Goal: Transaction & Acquisition: Purchase product/service

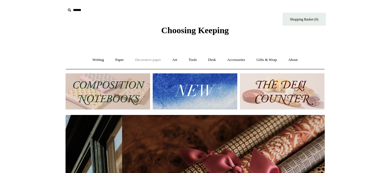
scroll to position [0, 519]
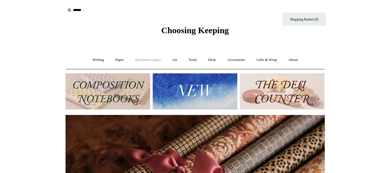
click at [140, 63] on link "Decorative paper +" at bounding box center [148, 59] width 36 height 15
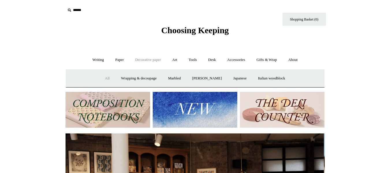
scroll to position [0, 0]
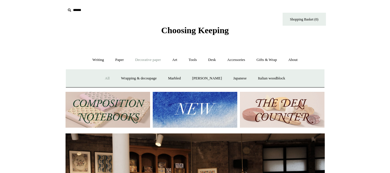
click at [103, 77] on link "All" at bounding box center [107, 78] width 15 height 15
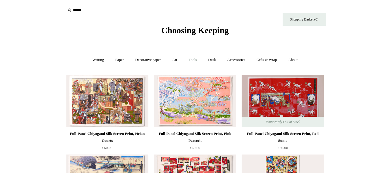
click at [199, 59] on link "Tools +" at bounding box center [192, 59] width 19 height 15
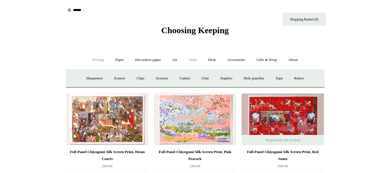
click at [87, 60] on link "Writing +" at bounding box center [98, 59] width 22 height 15
click at [125, 61] on link "Paper +" at bounding box center [119, 59] width 19 height 15
click at [154, 59] on link "Decorative paper +" at bounding box center [148, 59] width 36 height 15
click at [172, 85] on link "Marbled" at bounding box center [174, 78] width 23 height 15
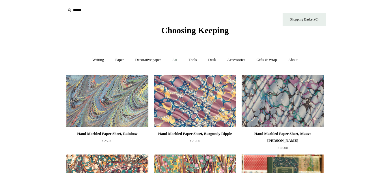
click at [176, 60] on link "Art +" at bounding box center [174, 59] width 15 height 15
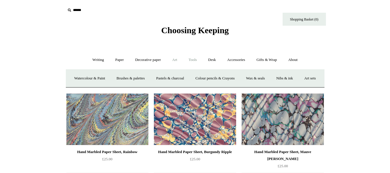
click at [200, 60] on link "Tools +" at bounding box center [192, 59] width 19 height 15
click at [219, 60] on link "Desk +" at bounding box center [212, 59] width 18 height 15
click at [249, 64] on link "Accessories +" at bounding box center [236, 59] width 28 height 15
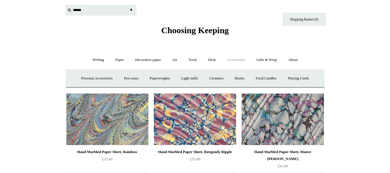
click at [81, 8] on input "text" at bounding box center [101, 10] width 71 height 11
type input "*"
type input "********"
click at [129, 5] on input "*" at bounding box center [132, 10] width 6 height 10
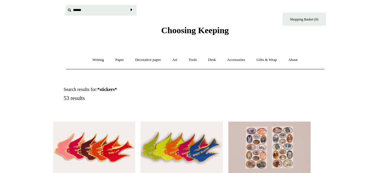
click at [82, 15] on input "text" at bounding box center [101, 10] width 71 height 11
type input "*******"
click at [129, 5] on input "*" at bounding box center [132, 10] width 6 height 10
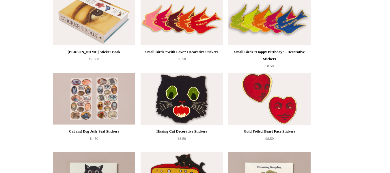
scroll to position [144, 0]
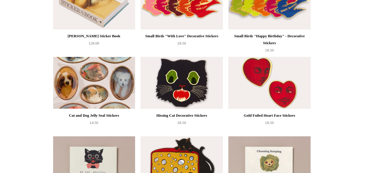
click at [83, 89] on img at bounding box center [94, 83] width 82 height 52
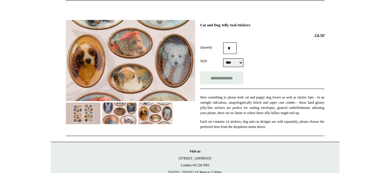
scroll to position [70, 0]
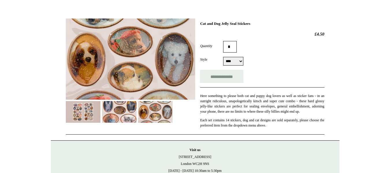
click at [116, 120] on img at bounding box center [119, 112] width 35 height 22
